Goal: Find contact information: Find contact information

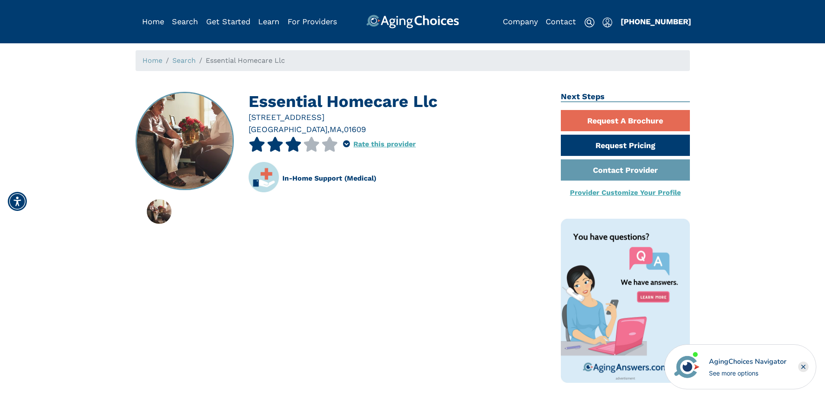
drag, startPoint x: 445, startPoint y: 103, endPoint x: 240, endPoint y: 120, distance: 206.5
click at [240, 120] on div "Essential Homecare Llc 299 Pleasant st Worcester Worcester , MA , 01609 3 out o…" at bounding box center [342, 257] width 426 height 330
drag, startPoint x: 370, startPoint y: 121, endPoint x: 251, endPoint y: 105, distance: 120.7
click at [251, 105] on div "Essential Homecare Llc 299 Pleasant st Worcester Worcester , MA , 01609 3 out o…" at bounding box center [398, 149] width 299 height 114
copy div "Essential Homecare Llc 299 Pleasant st Worcester"
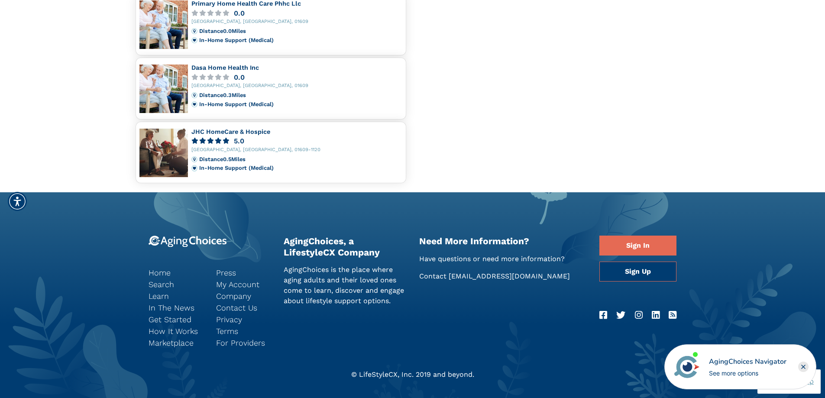
scroll to position [830, 0]
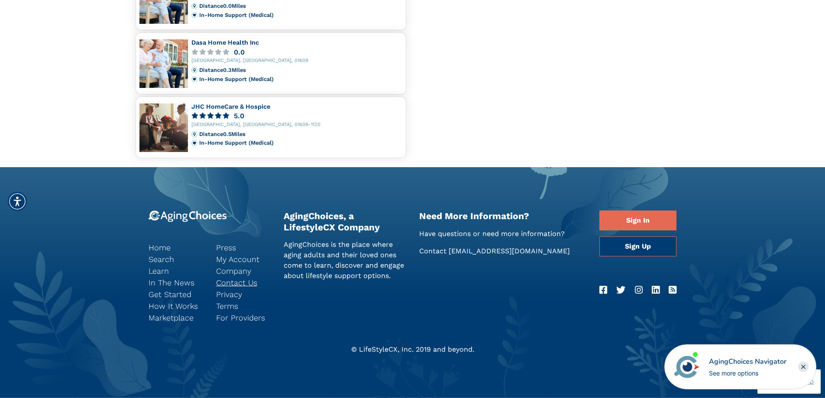
click at [238, 279] on link "Contact Us" at bounding box center [243, 283] width 55 height 12
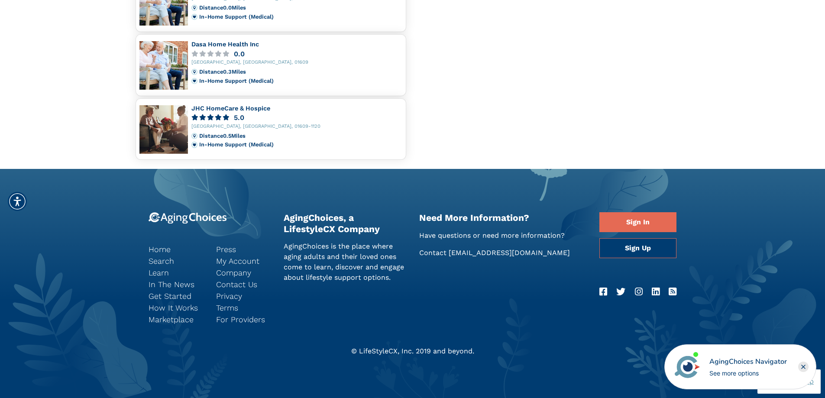
scroll to position [830, 0]
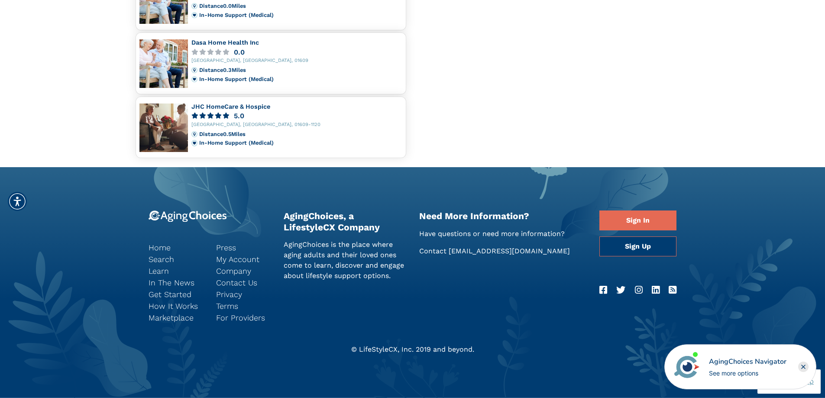
click at [602, 289] on icon "Facebook" at bounding box center [604, 289] width 8 height 9
click at [241, 281] on link "Contact Us" at bounding box center [243, 283] width 55 height 12
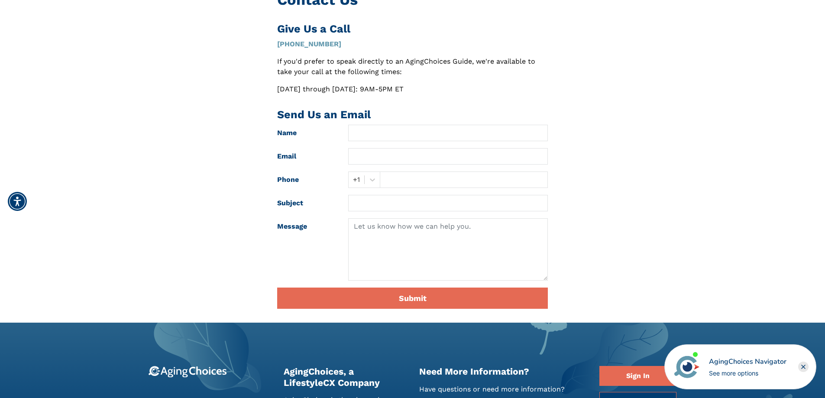
scroll to position [87, 0]
drag, startPoint x: 337, startPoint y: 42, endPoint x: 276, endPoint y: 45, distance: 60.8
click at [276, 45] on div "Contact Us Give Us a Call (855) 490-0180 If you'd prefer to speak directly to a…" at bounding box center [413, 153] width 284 height 325
copy link "[PHONE_NUMBER]"
